Goal: Submit feedback/report problem

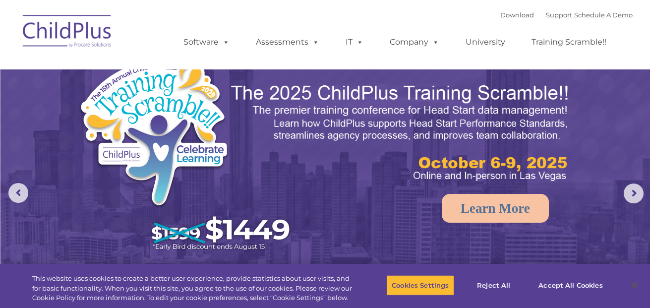
select select "MEDIUM"
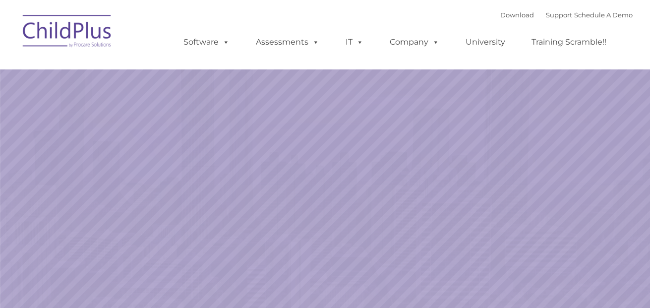
select select "MEDIUM"
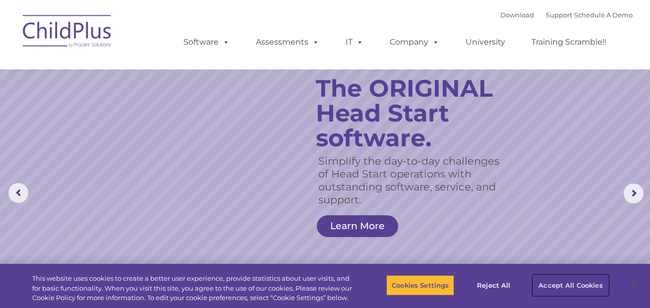
click at [566, 278] on button "Accept All Cookies" at bounding box center [570, 285] width 75 height 21
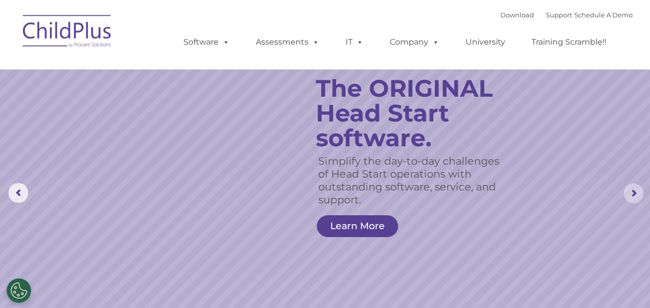
click at [632, 194] on rs-arrow at bounding box center [634, 193] width 20 height 20
